Goal: Task Accomplishment & Management: Use online tool/utility

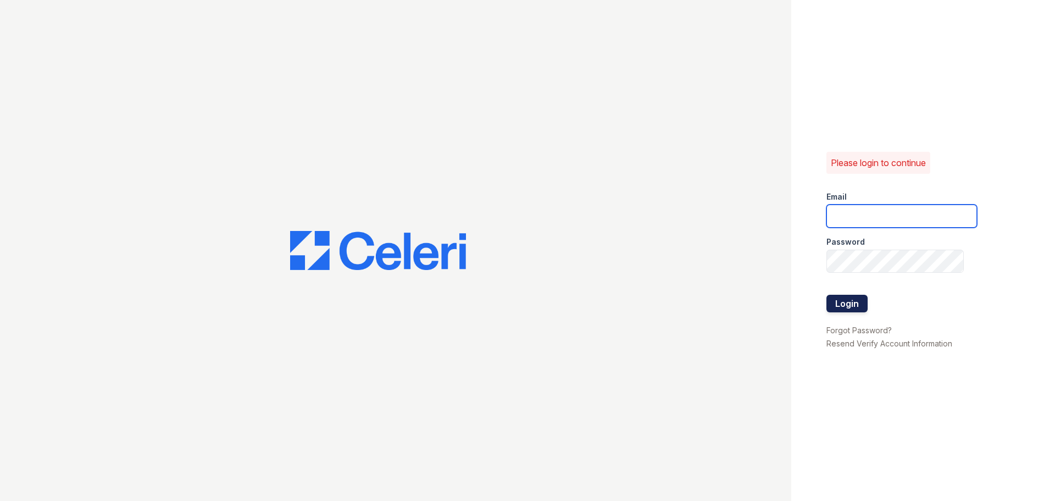
type input "ALane@trinity-pm.com"
click at [859, 301] on button "Login" at bounding box center [847, 304] width 41 height 18
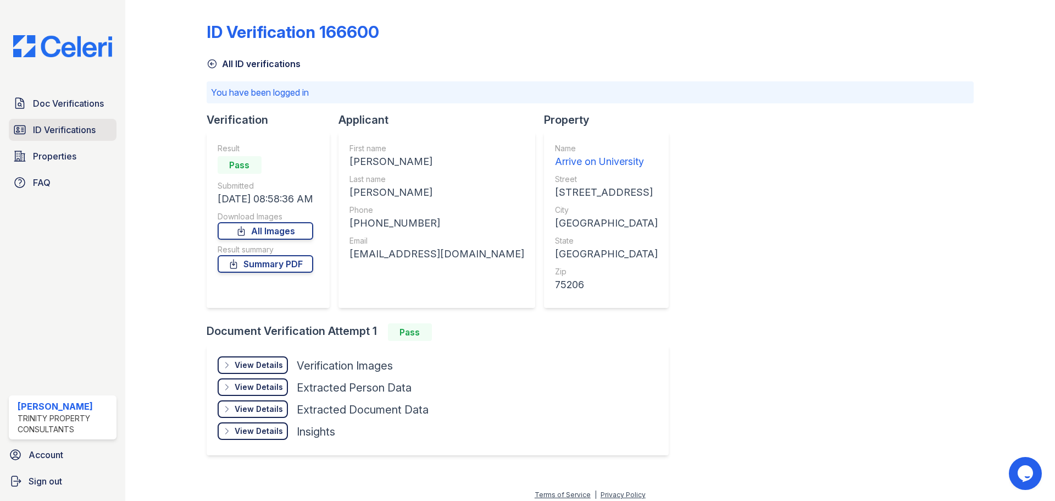
click at [86, 135] on span "ID Verifications" at bounding box center [64, 129] width 63 height 13
